Goal: Task Accomplishment & Management: Complete application form

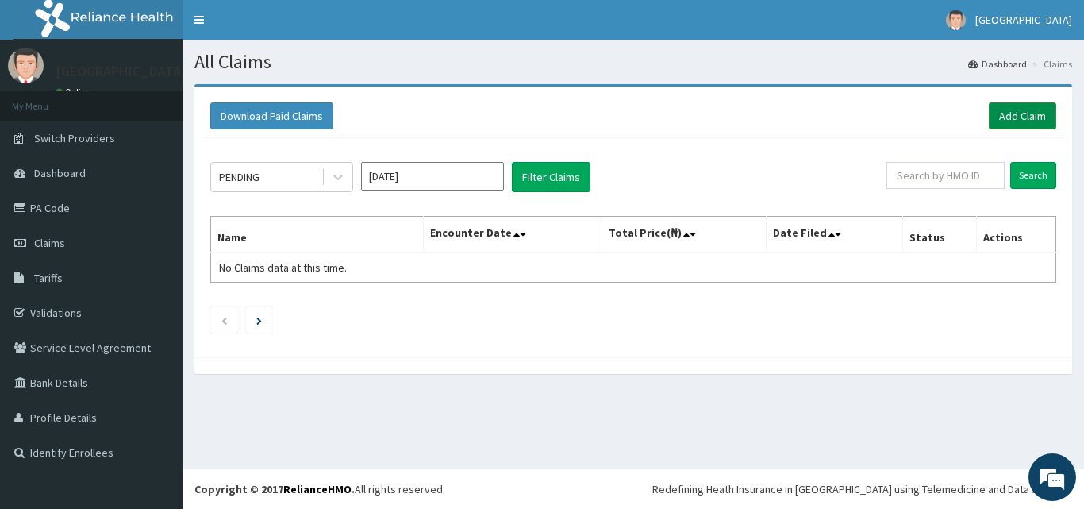
click at [1001, 118] on link "Add Claim" at bounding box center [1022, 115] width 67 height 27
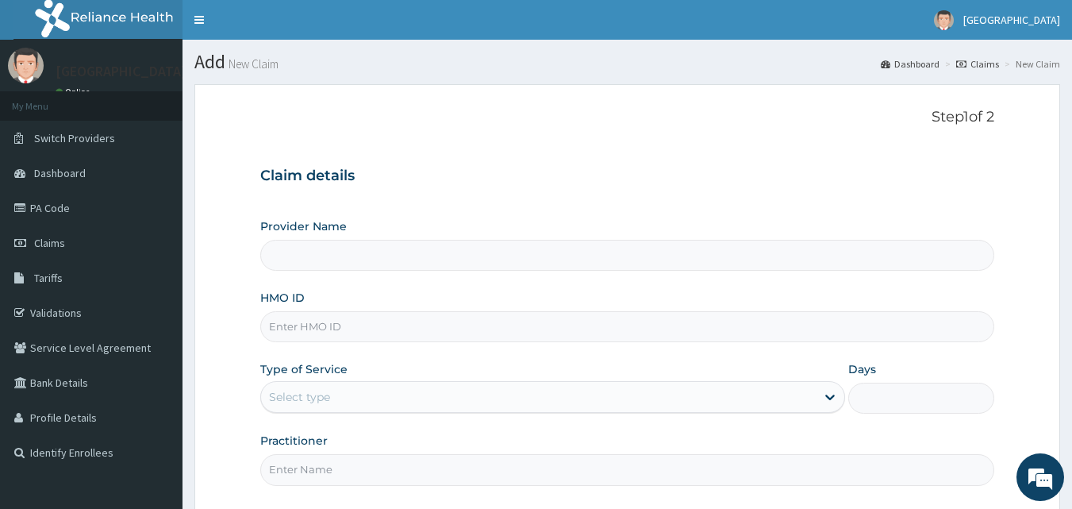
type input "[GEOGRAPHIC_DATA]"
click at [383, 332] on input "HMO ID" at bounding box center [627, 326] width 735 height 31
paste input "CHL/10752/D"
type input "CHL/10752/D"
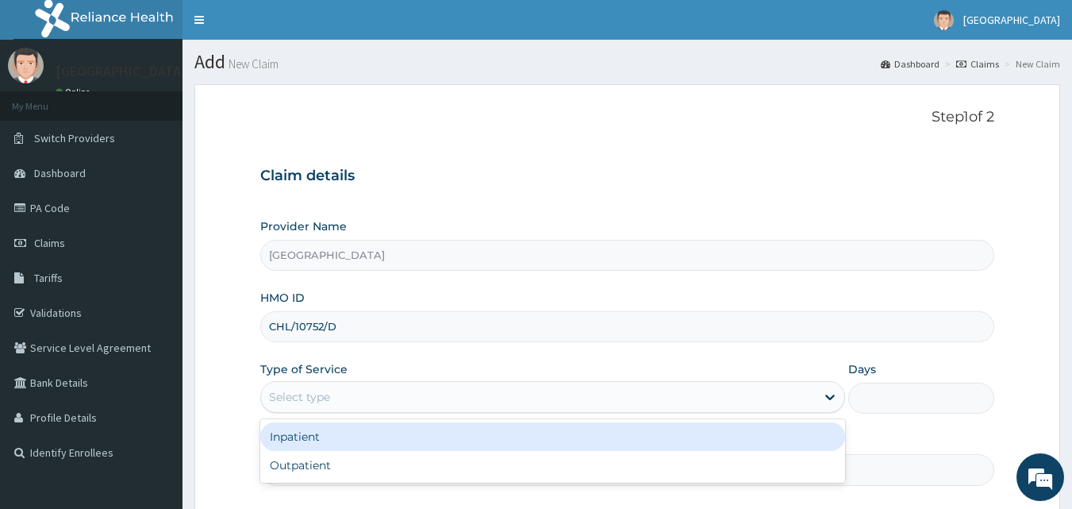
click at [329, 393] on div "Select type" at bounding box center [299, 397] width 61 height 16
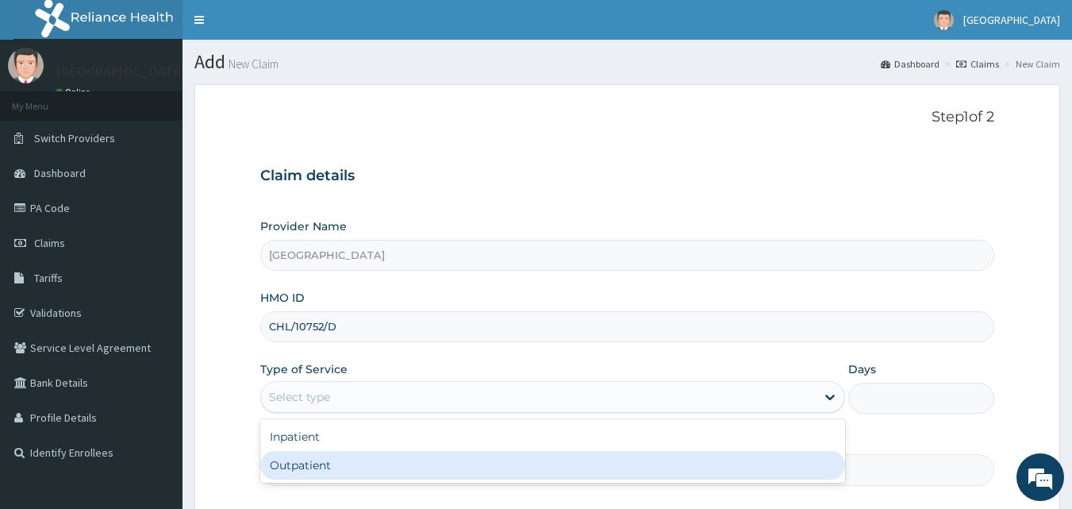
click at [284, 476] on div "Outpatient" at bounding box center [552, 465] width 585 height 29
type input "1"
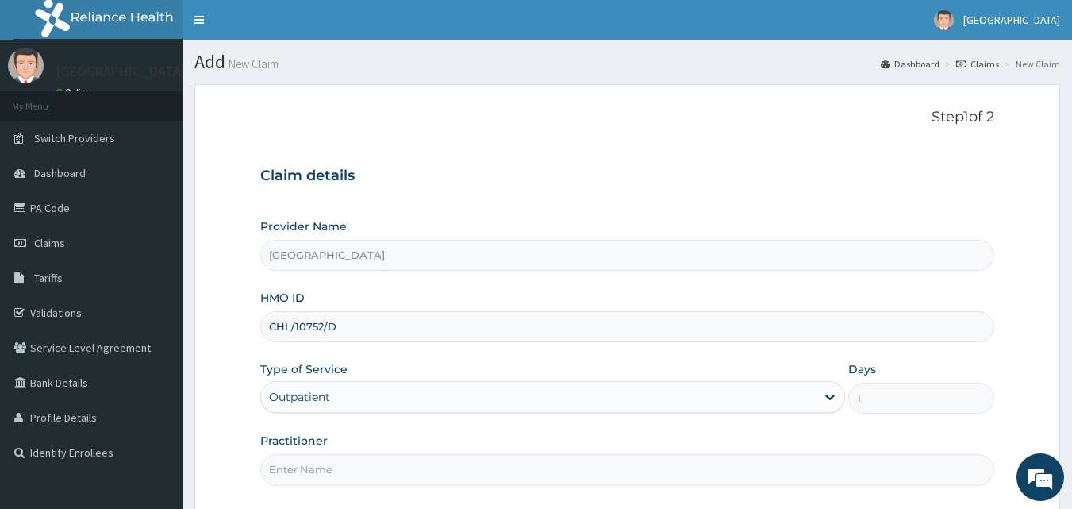
scroll to position [148, 0]
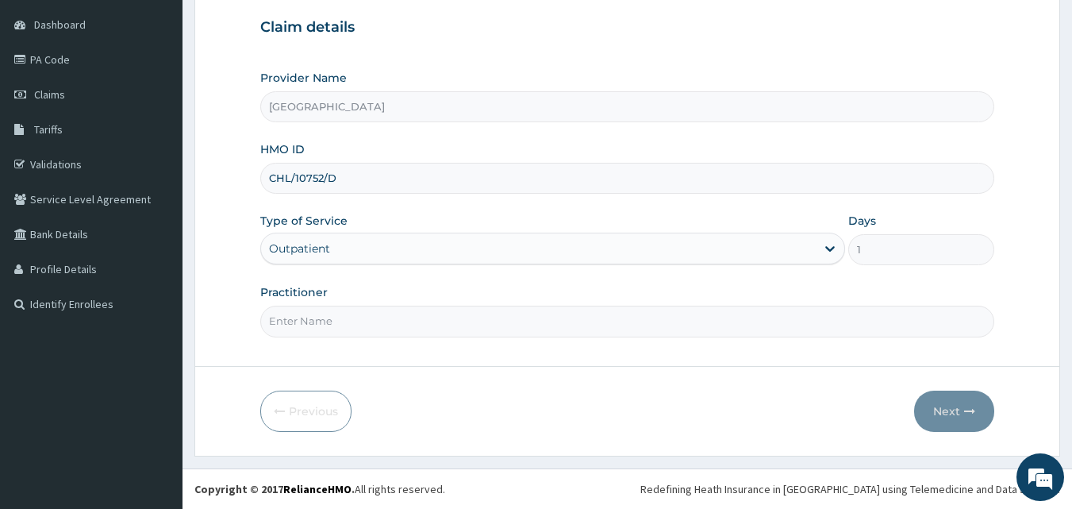
click at [484, 320] on input "Practitioner" at bounding box center [627, 321] width 735 height 31
type input "[PERSON_NAME]"
click at [936, 406] on button "Next" at bounding box center [954, 410] width 80 height 41
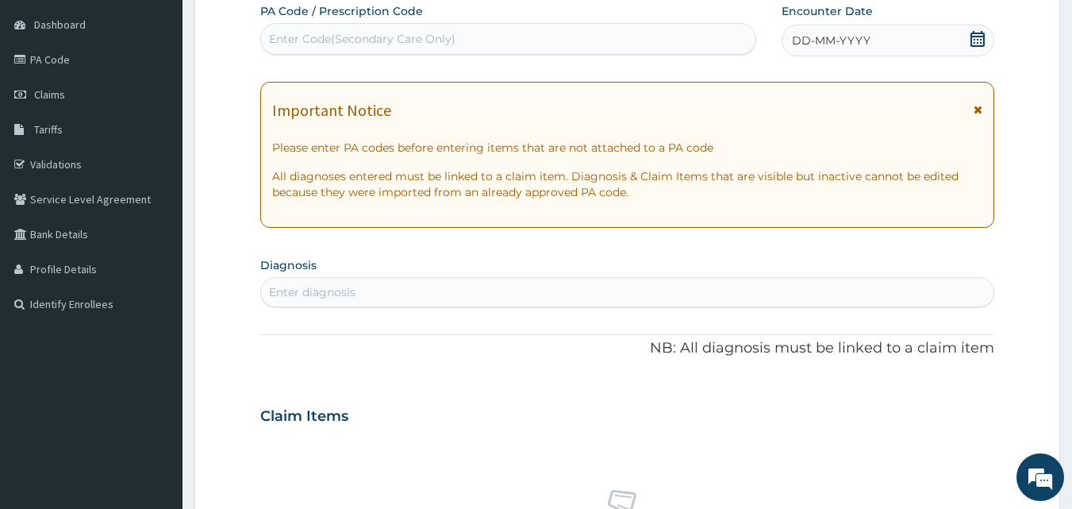
click at [975, 34] on icon at bounding box center [978, 39] width 16 height 16
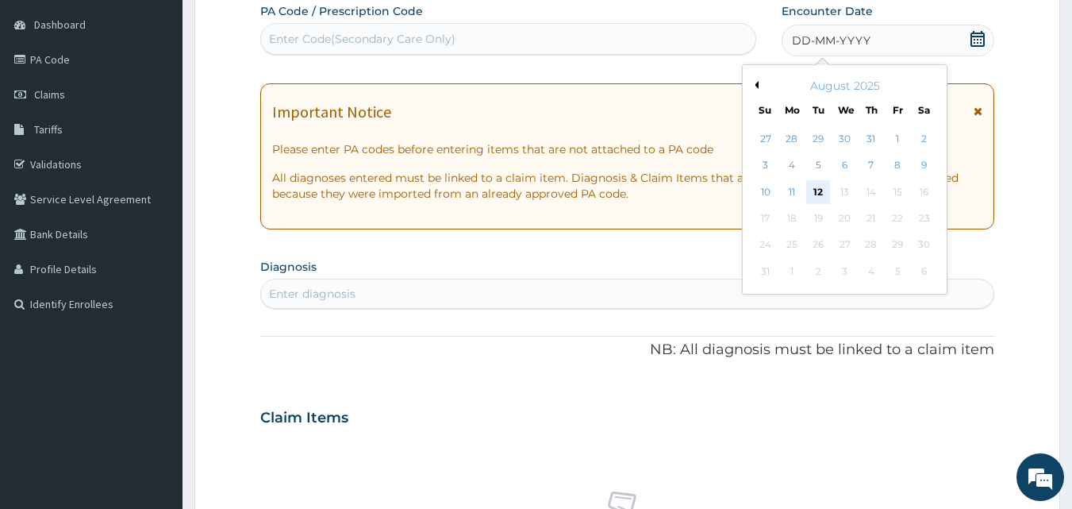
click at [821, 184] on div "12" at bounding box center [819, 192] width 24 height 24
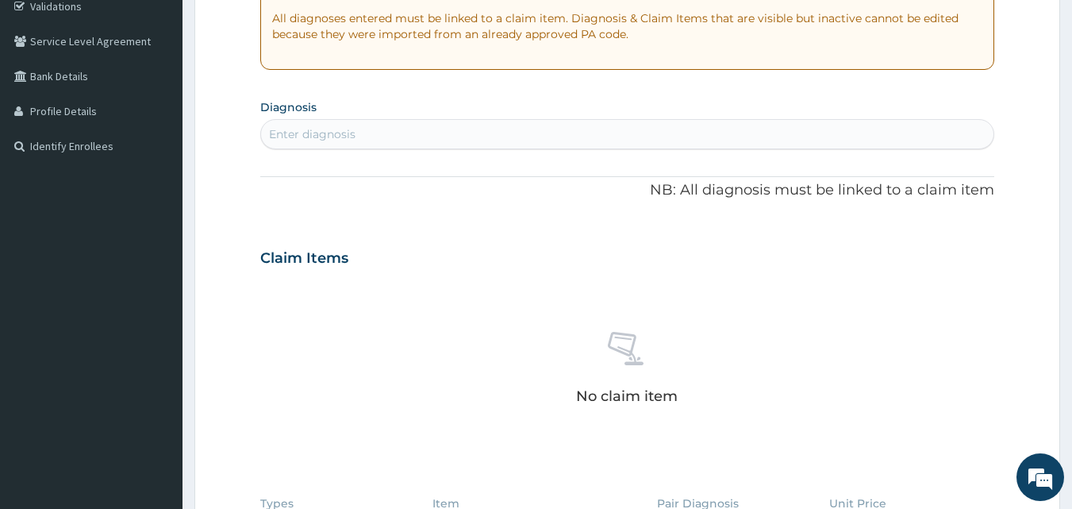
scroll to position [337, 0]
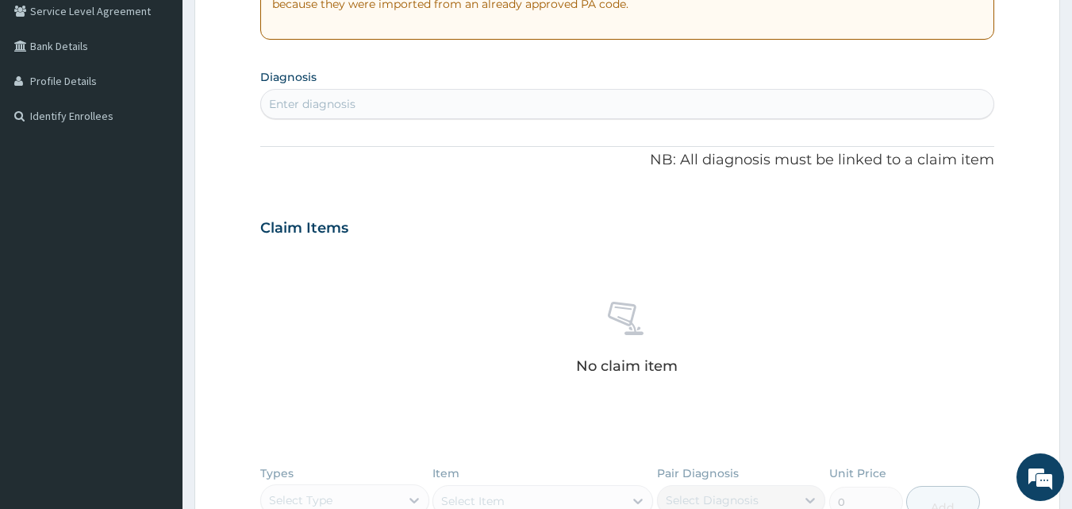
click at [396, 103] on div "Enter diagnosis" at bounding box center [627, 103] width 733 height 25
type input "plasmod"
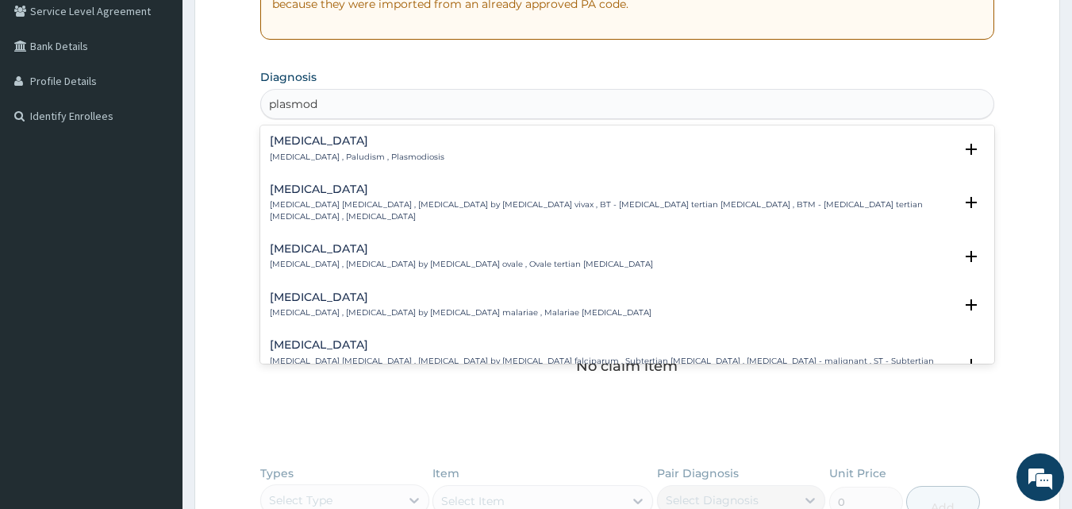
click at [356, 147] on h4 "[MEDICAL_DATA]" at bounding box center [357, 141] width 175 height 12
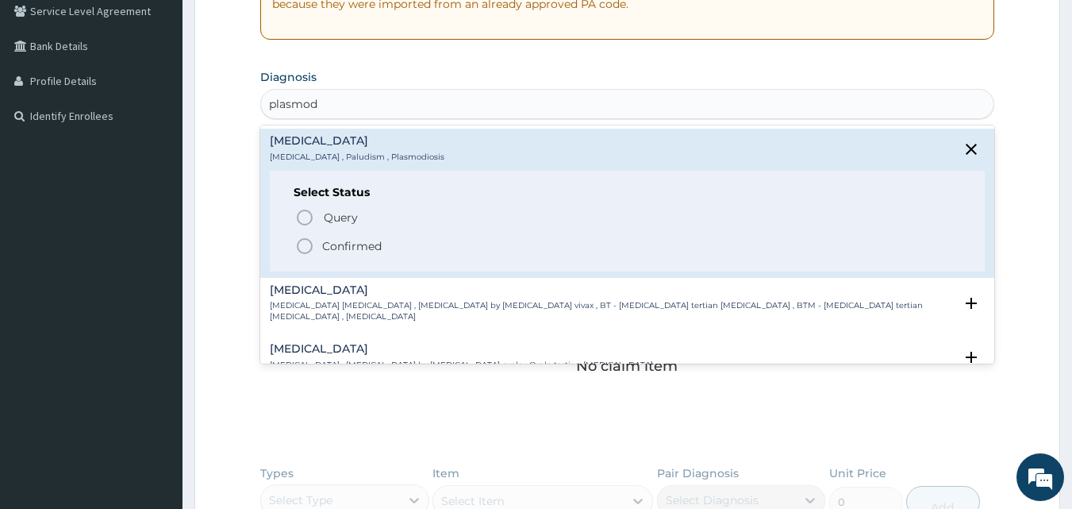
click at [313, 248] on icon "status option filled" at bounding box center [304, 246] width 19 height 19
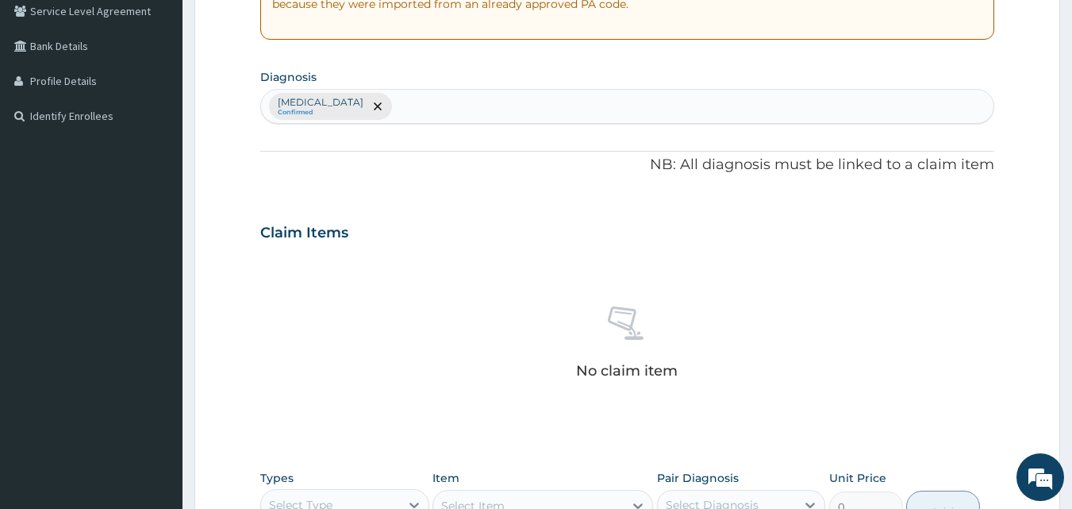
scroll to position [636, 0]
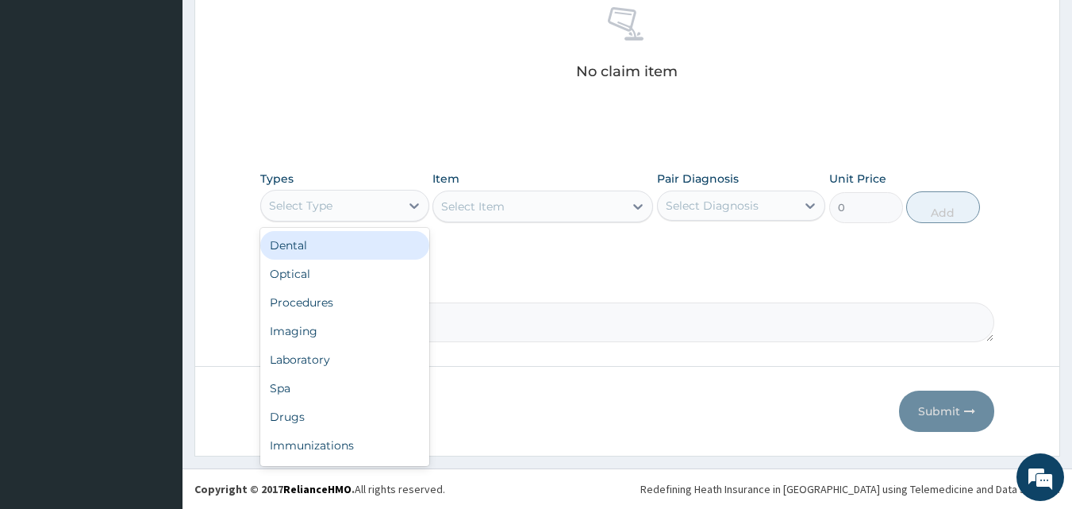
click at [348, 193] on div "Select Type" at bounding box center [330, 205] width 139 height 25
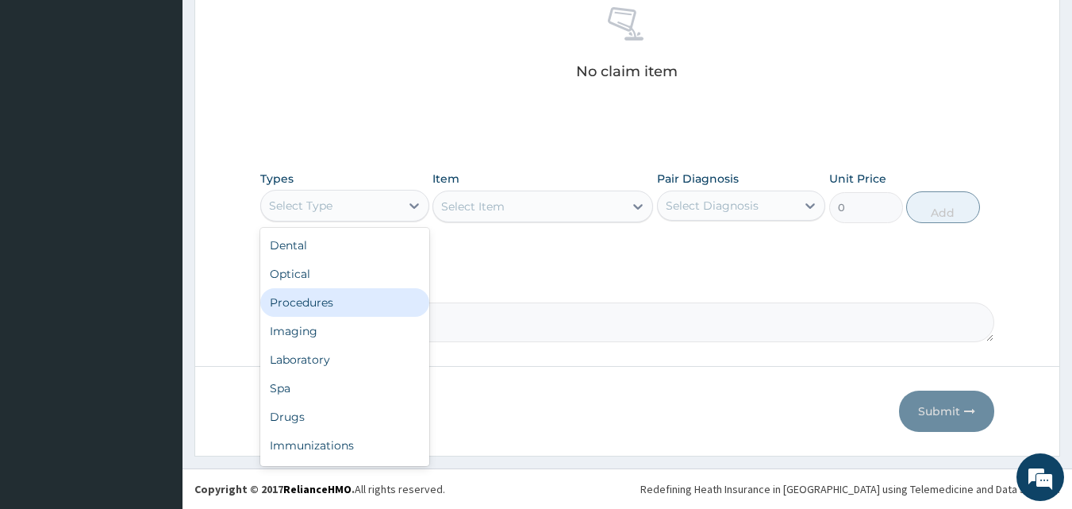
click at [313, 311] on div "Procedures" at bounding box center [344, 302] width 169 height 29
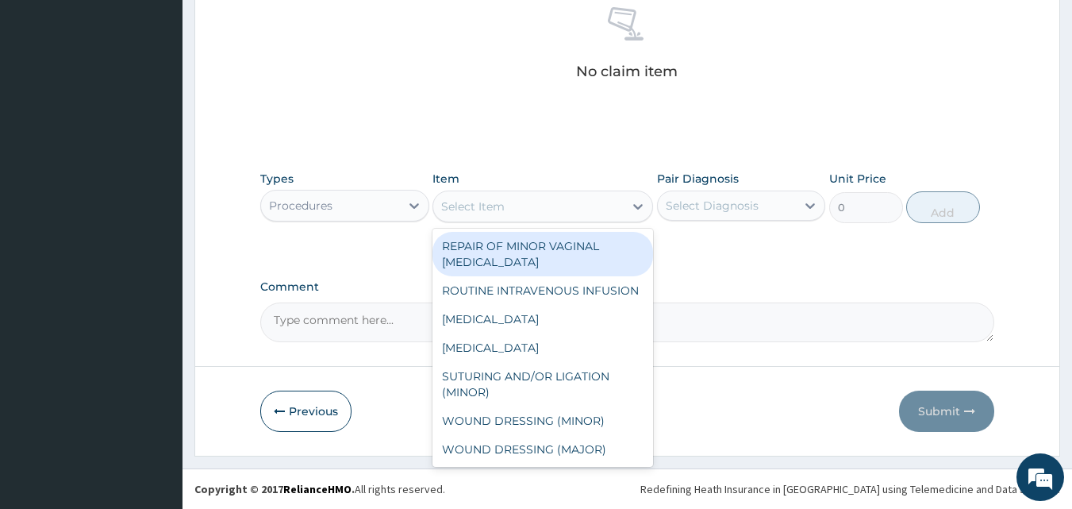
click at [475, 211] on div "Select Item" at bounding box center [472, 206] width 63 height 16
type input "gp"
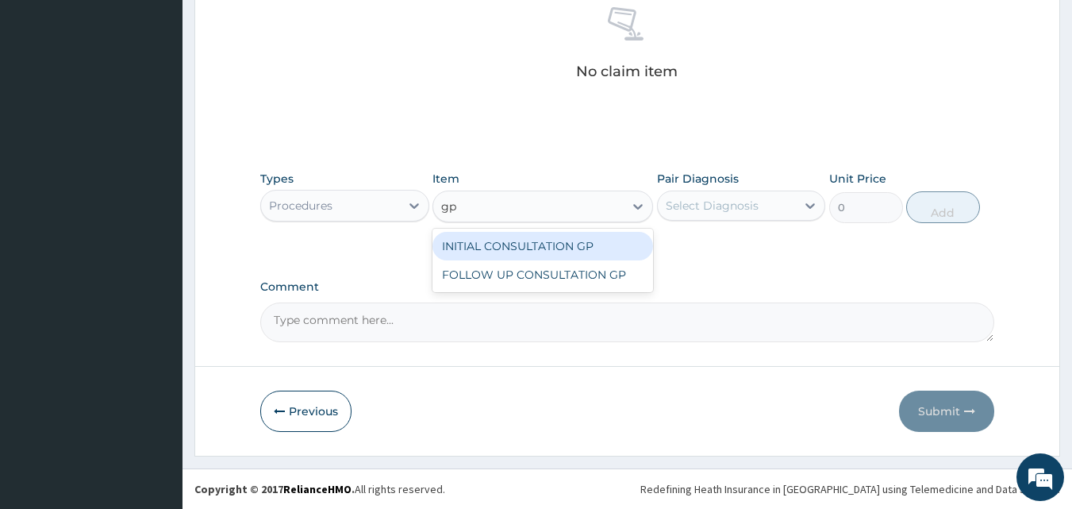
click at [494, 238] on div "INITIAL CONSULTATION GP" at bounding box center [543, 246] width 221 height 29
type input "3500"
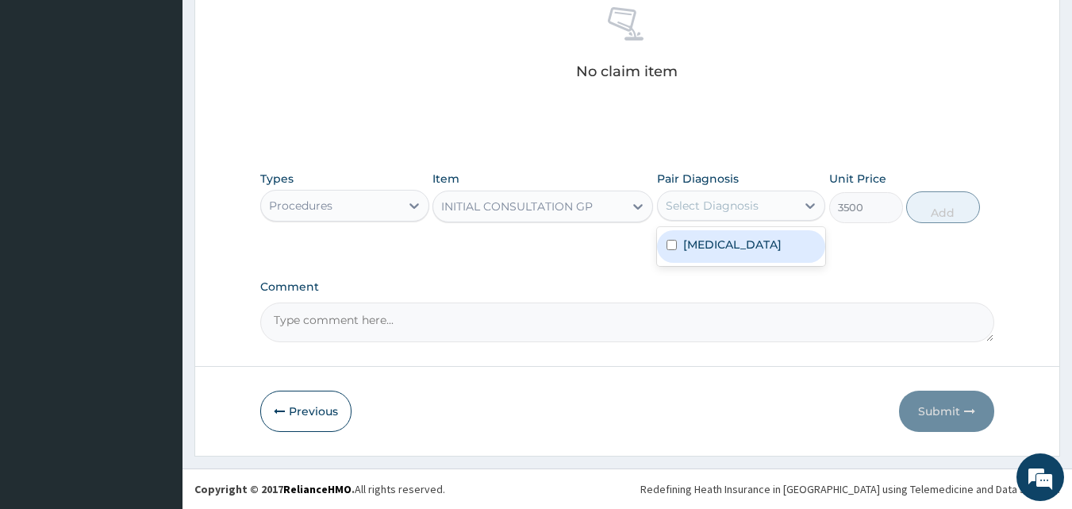
click at [724, 198] on div "Select Diagnosis" at bounding box center [712, 206] width 93 height 16
click at [709, 262] on div "[MEDICAL_DATA]" at bounding box center [741, 246] width 169 height 33
checkbox input "true"
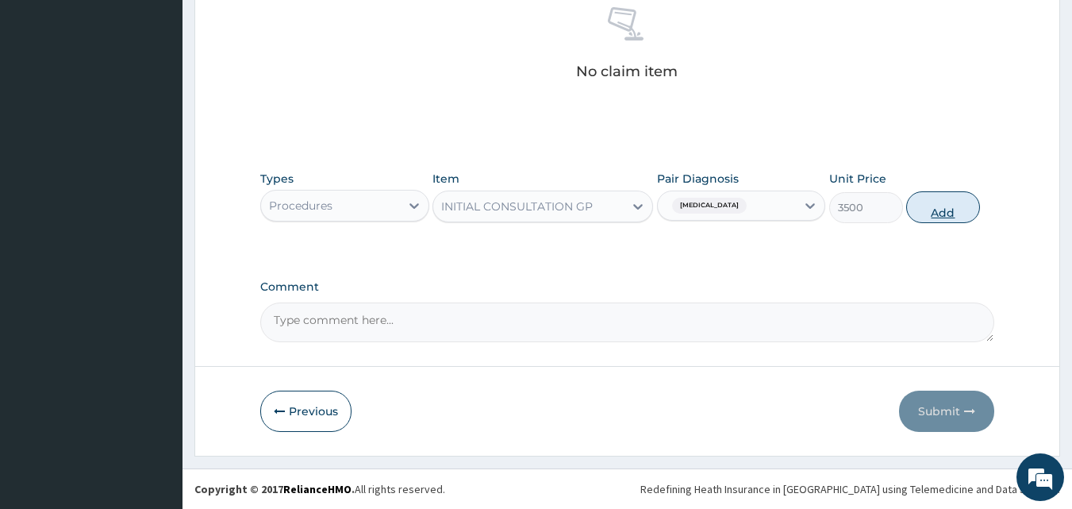
click at [937, 210] on button "Add" at bounding box center [943, 207] width 74 height 32
type input "0"
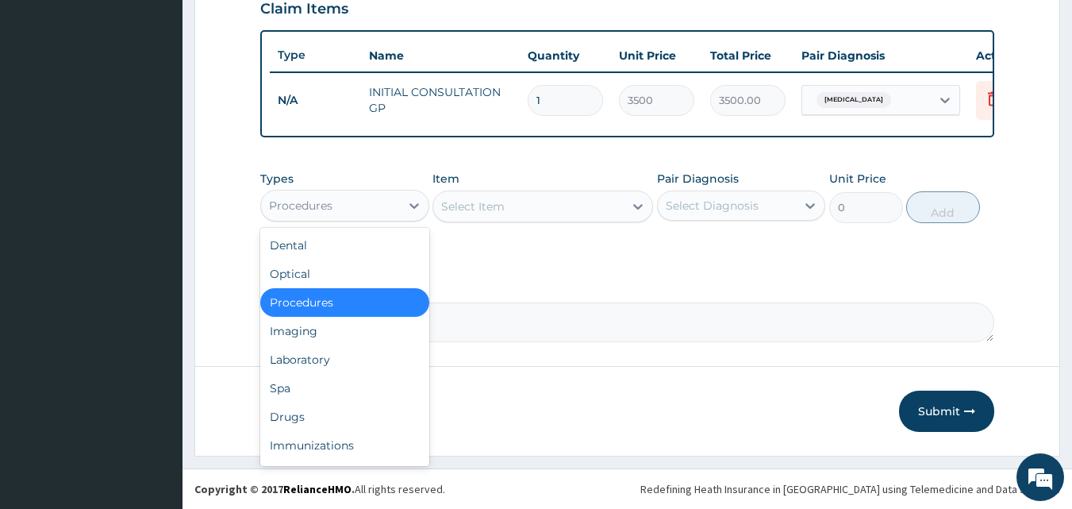
click at [364, 202] on div "Procedures" at bounding box center [330, 205] width 139 height 25
click at [309, 417] on div "Drugs" at bounding box center [344, 416] width 169 height 29
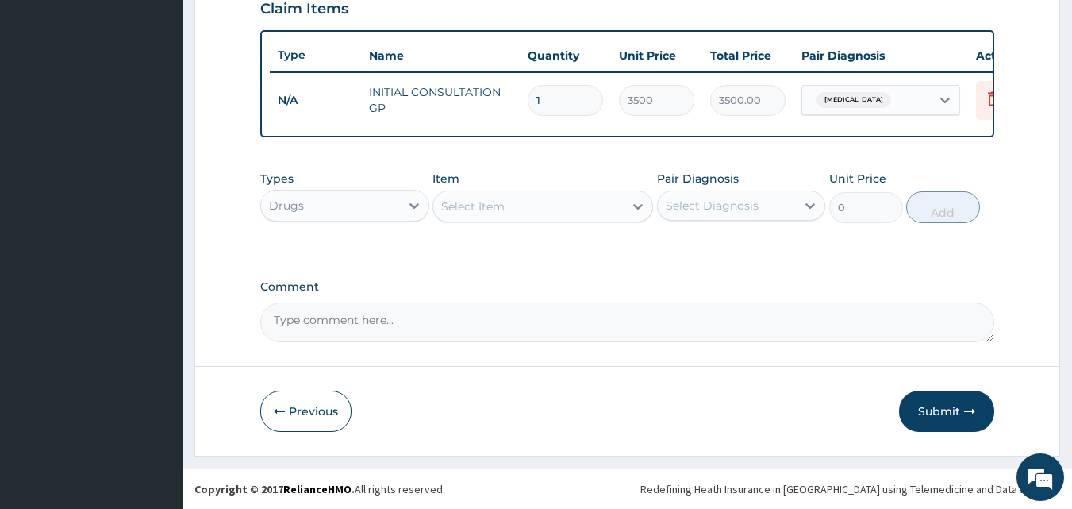
click at [487, 204] on div "Select Item" at bounding box center [472, 206] width 63 height 16
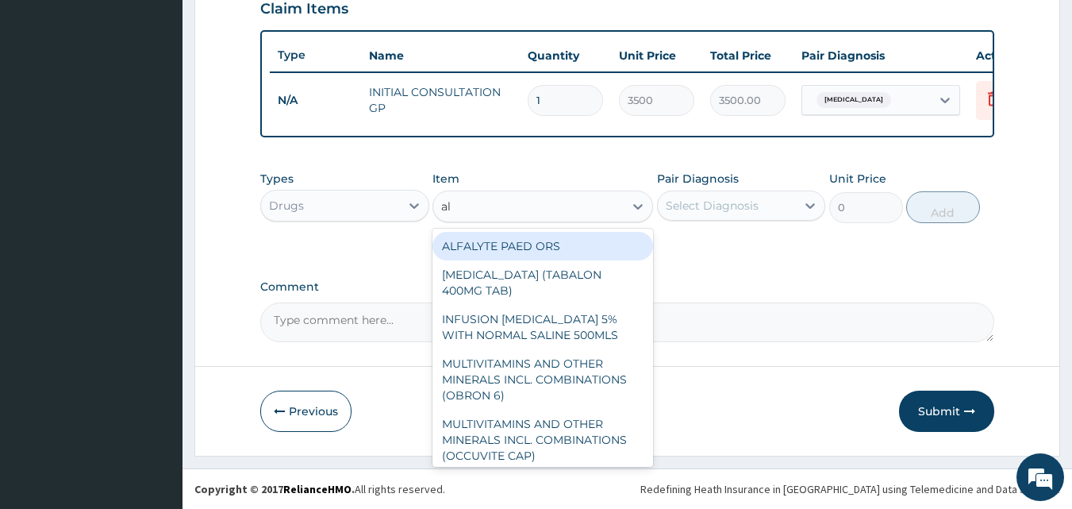
type input "ala"
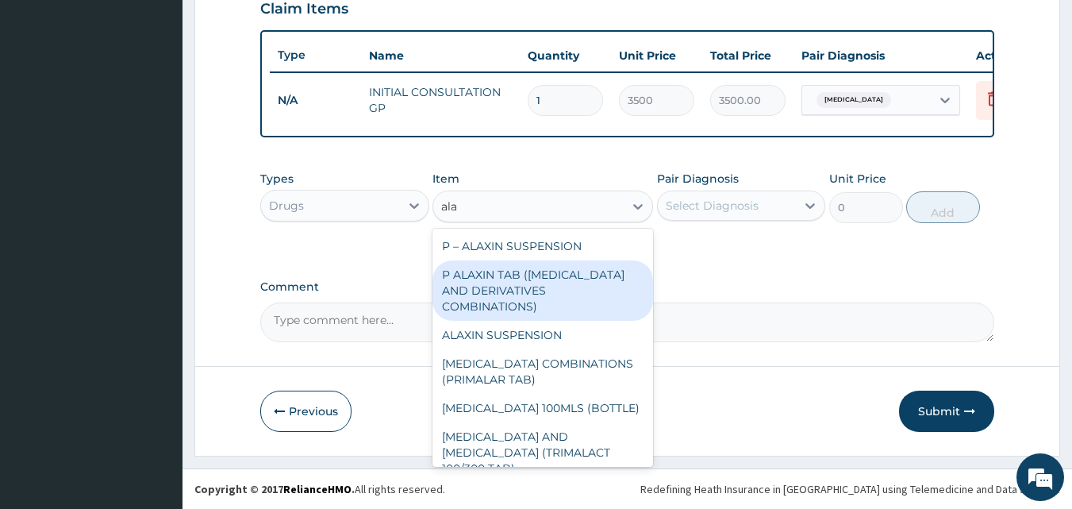
click at [510, 293] on div "P ALAXIN TAB ([MEDICAL_DATA] AND DERIVATIVES COMBINATIONS)" at bounding box center [543, 290] width 221 height 60
type input "1800"
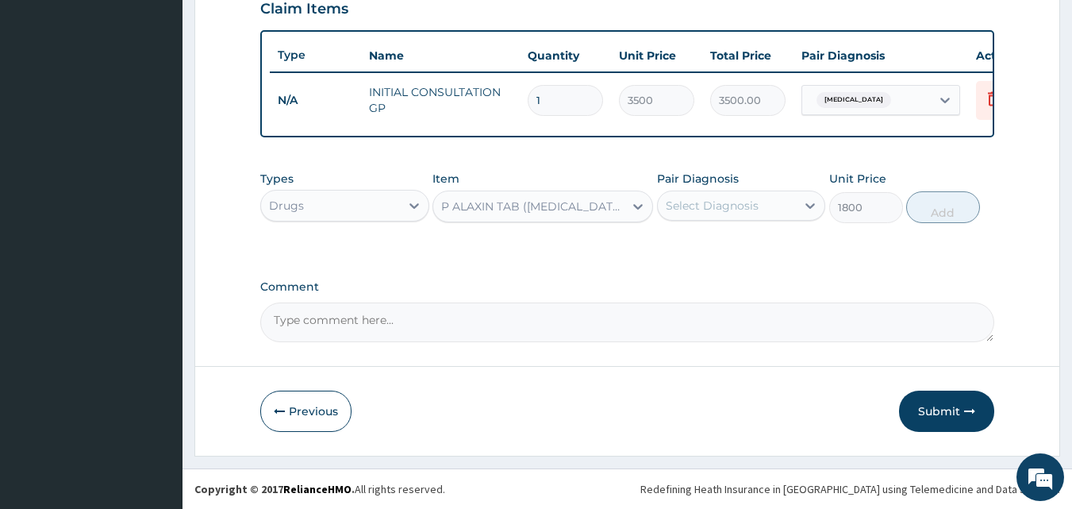
click at [758, 205] on div "Select Diagnosis" at bounding box center [727, 205] width 139 height 25
click at [730, 246] on div "[MEDICAL_DATA]" at bounding box center [741, 246] width 169 height 33
checkbox input "true"
click at [923, 214] on button "Add" at bounding box center [943, 207] width 74 height 32
type input "0"
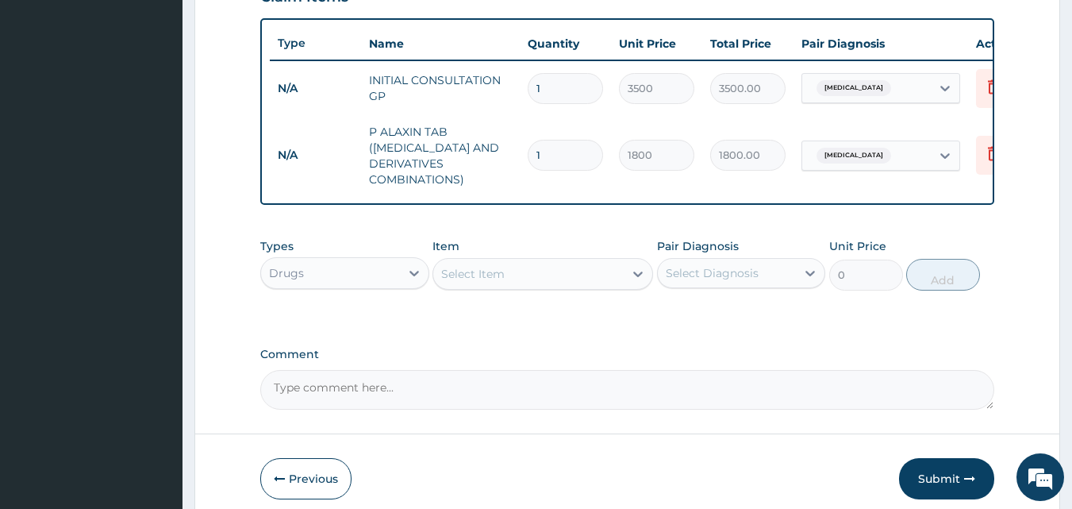
scroll to position [652, 0]
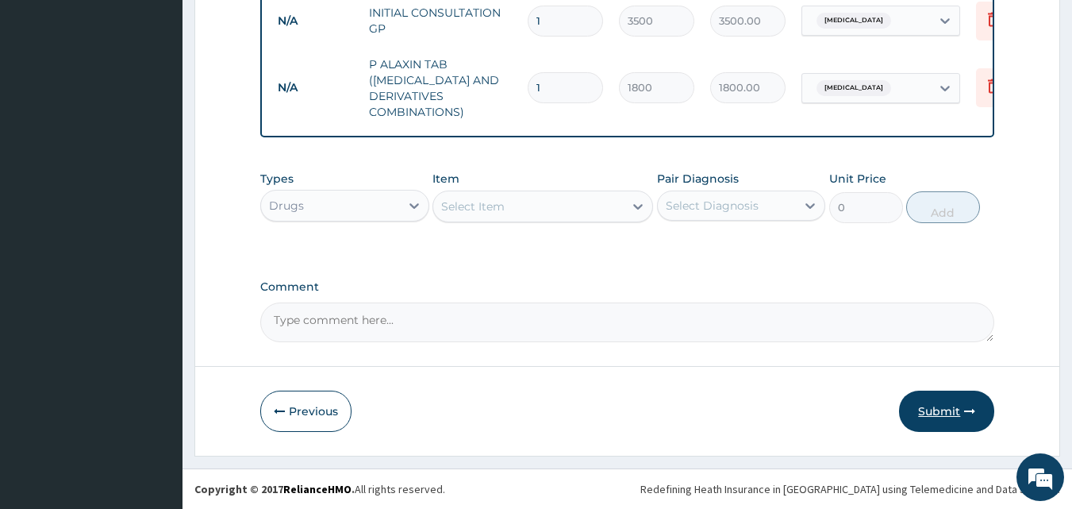
click at [966, 415] on icon "button" at bounding box center [969, 411] width 11 height 11
